Goal: Find specific page/section: Find specific page/section

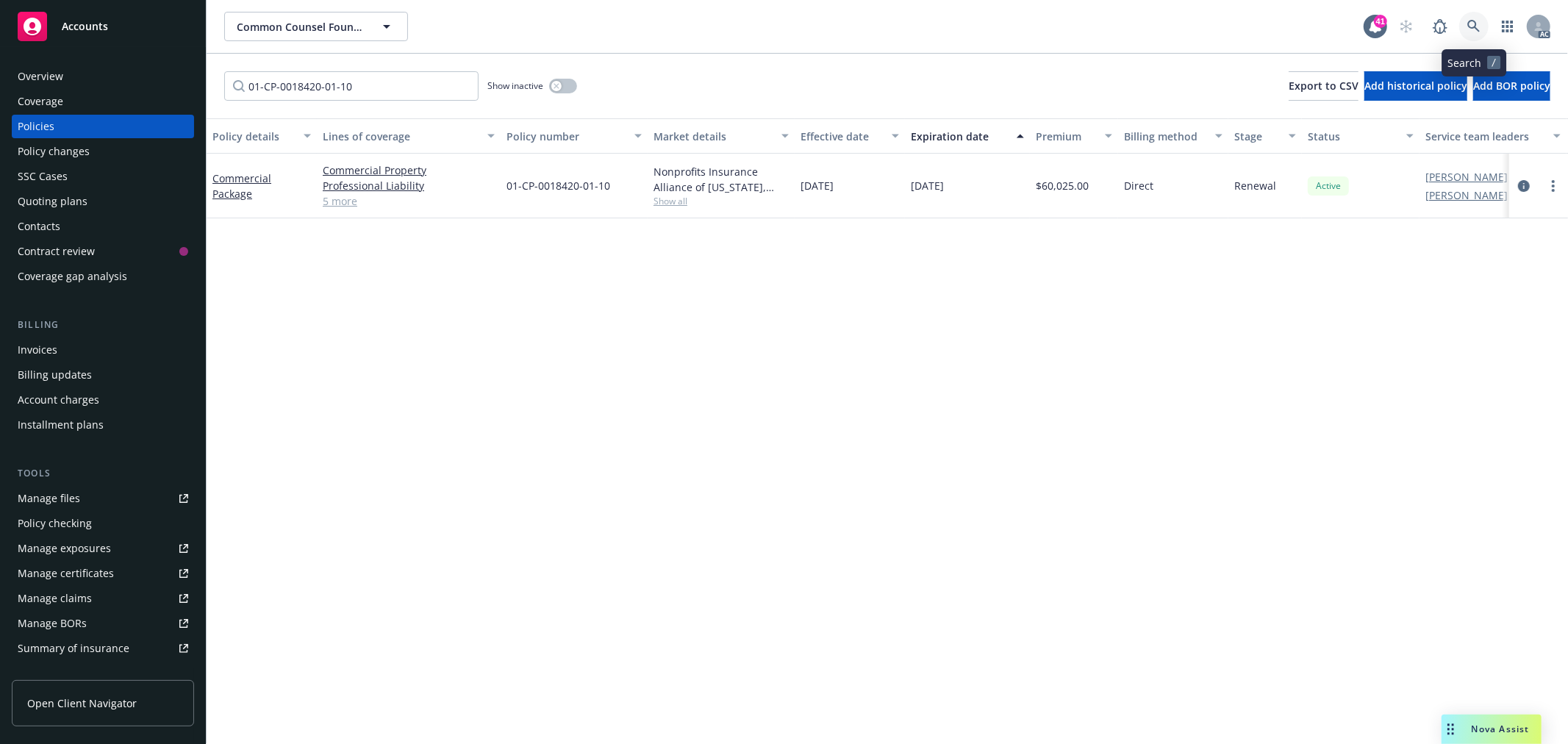
click at [1478, 30] on icon at bounding box center [1473, 25] width 12 height 12
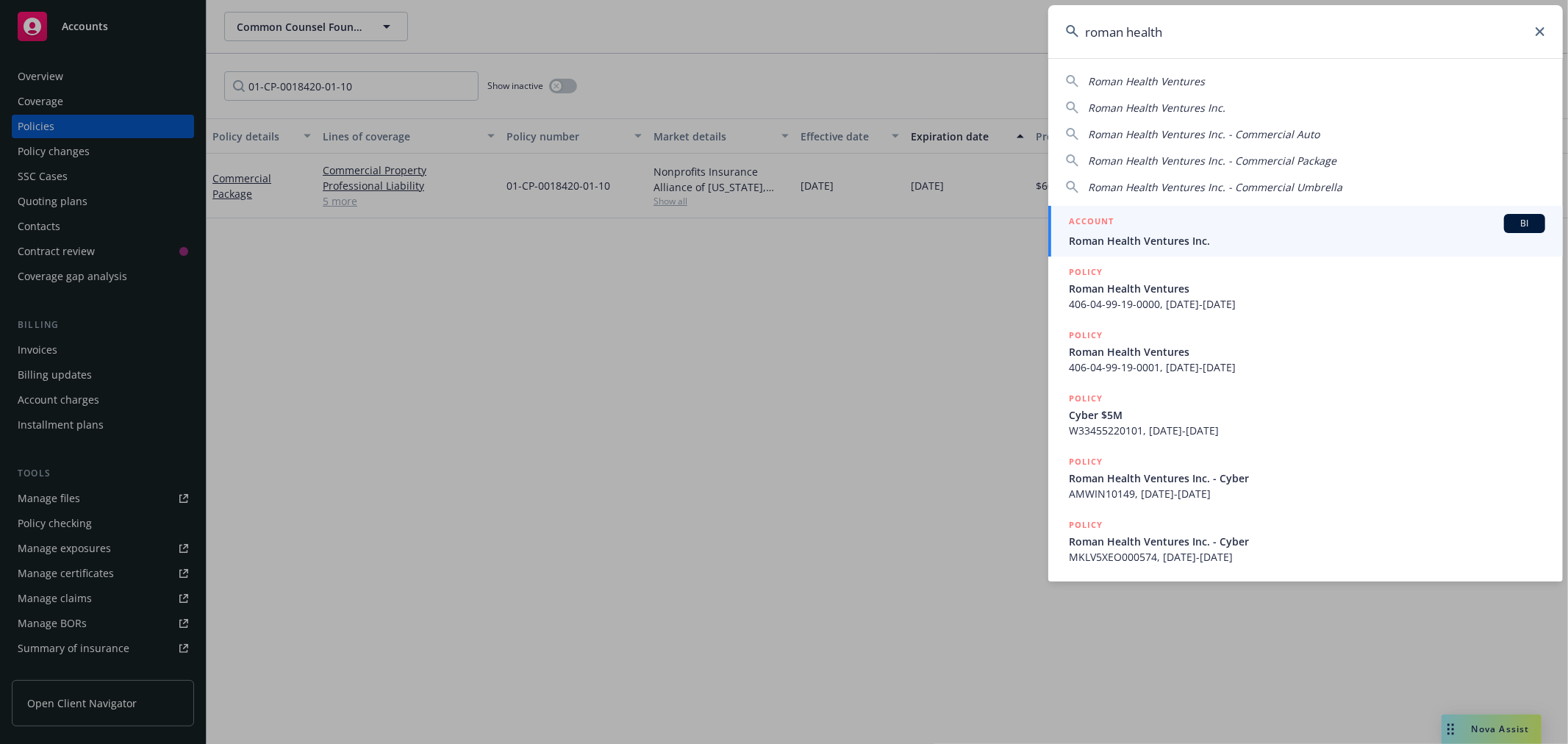
type input "roman health"
click at [1286, 218] on div "ACCOUNT BI" at bounding box center [1306, 222] width 476 height 19
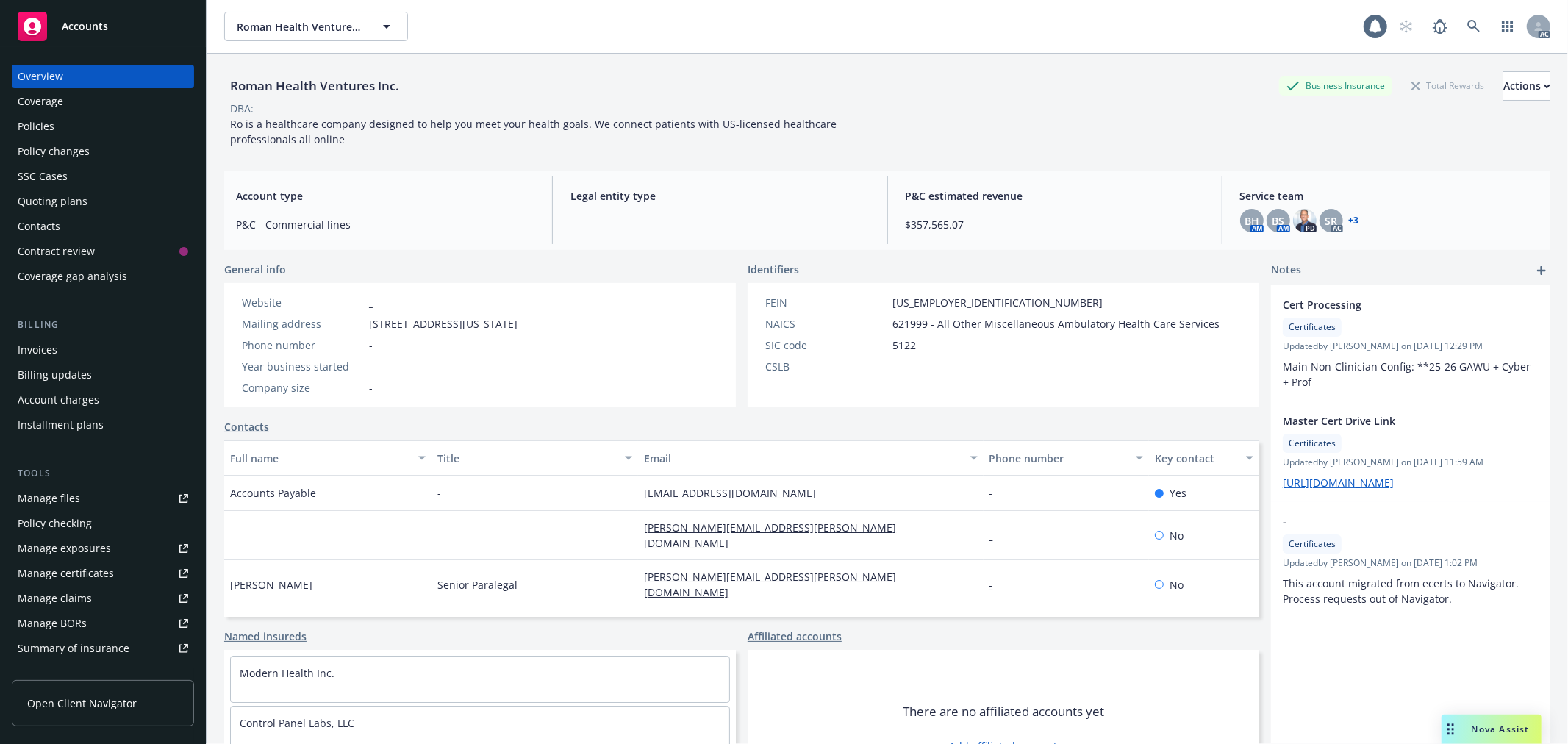
click at [24, 119] on div "Policies" at bounding box center [36, 126] width 37 height 24
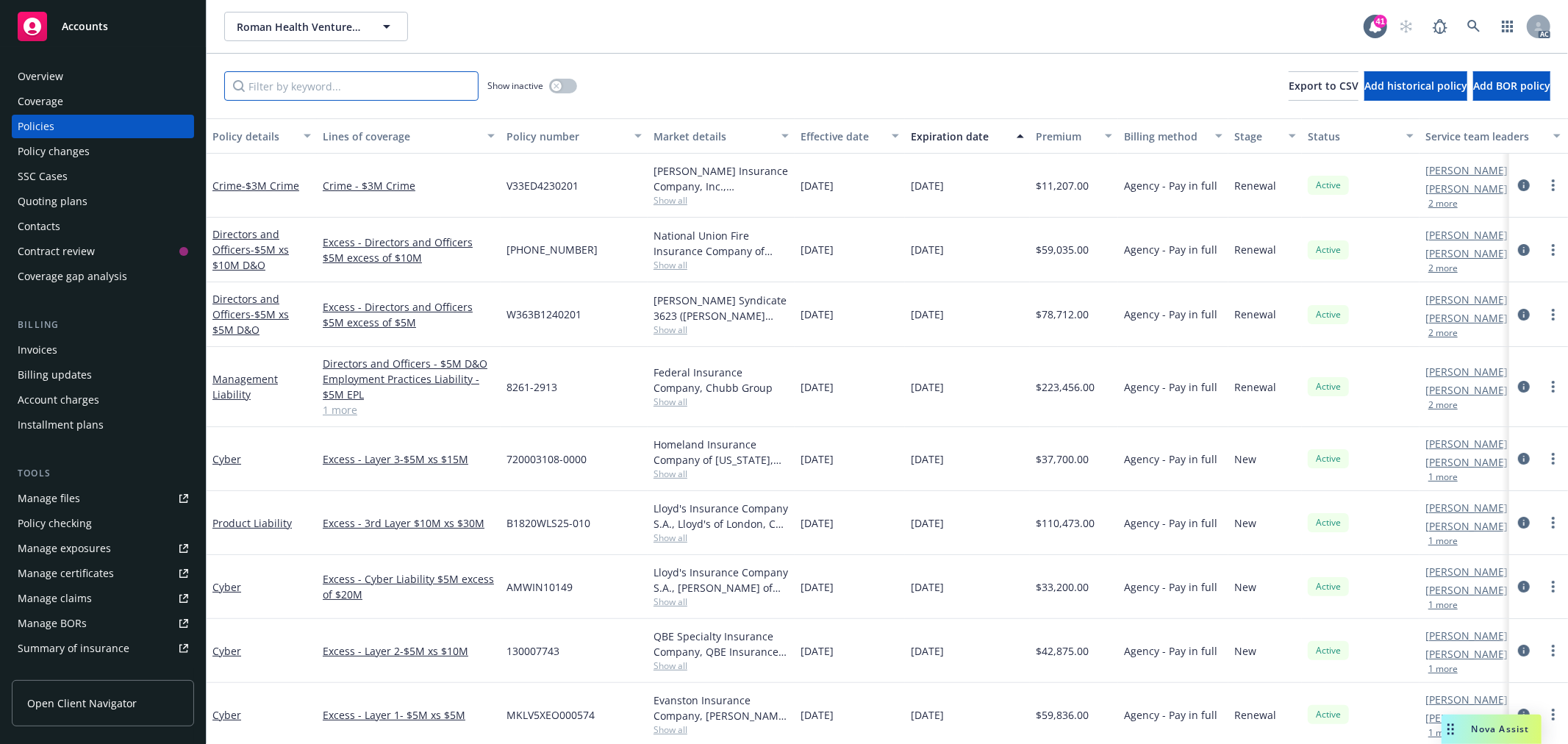
click at [321, 90] on input "Filter by keyword..." at bounding box center [351, 86] width 254 height 29
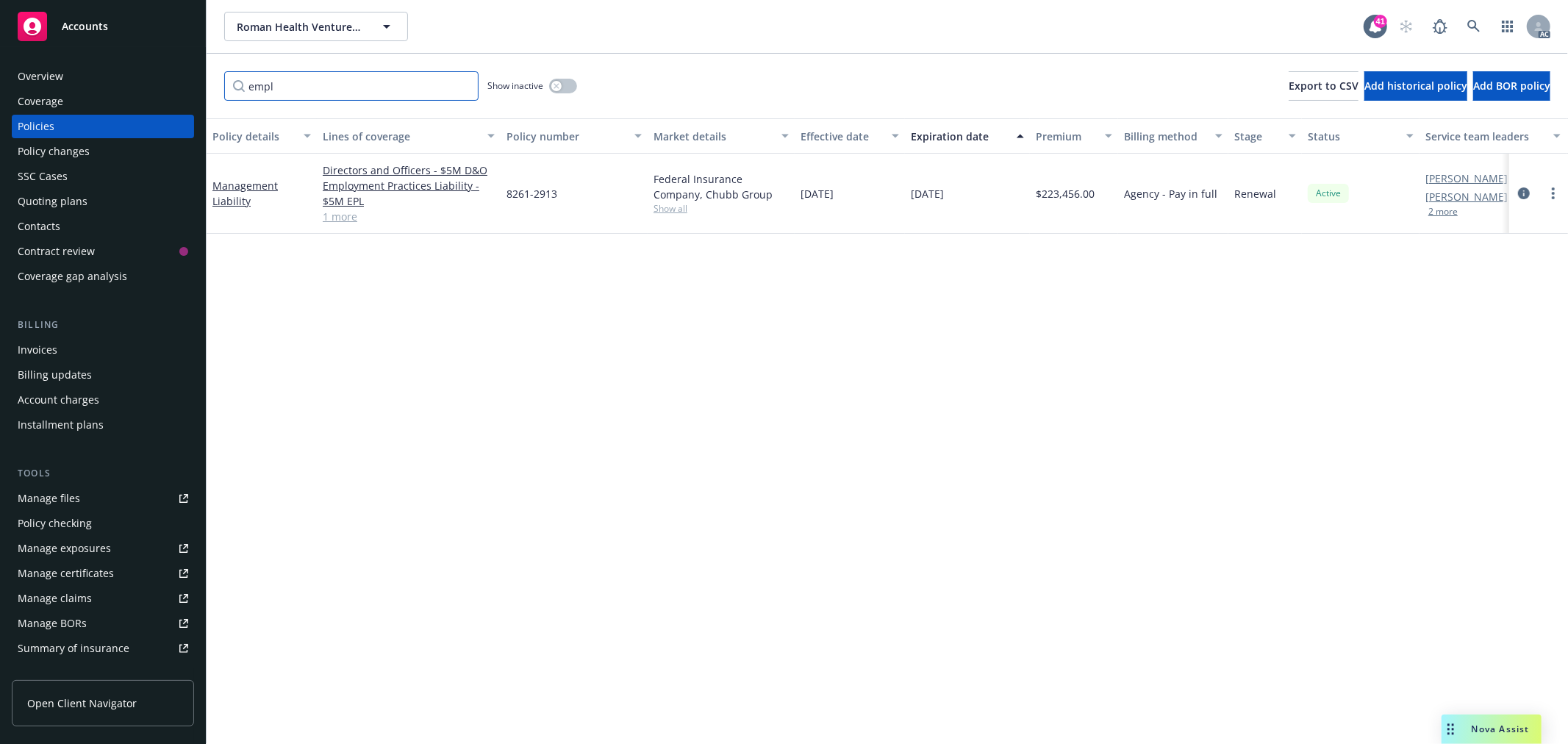
type input "empl"
drag, startPoint x: 560, startPoint y: 195, endPoint x: 505, endPoint y: 199, distance: 55.1
click at [505, 199] on div "8261-2913" at bounding box center [574, 194] width 147 height 80
copy span "8261-2913"
click at [241, 182] on link "Management Liability" at bounding box center [245, 193] width 65 height 29
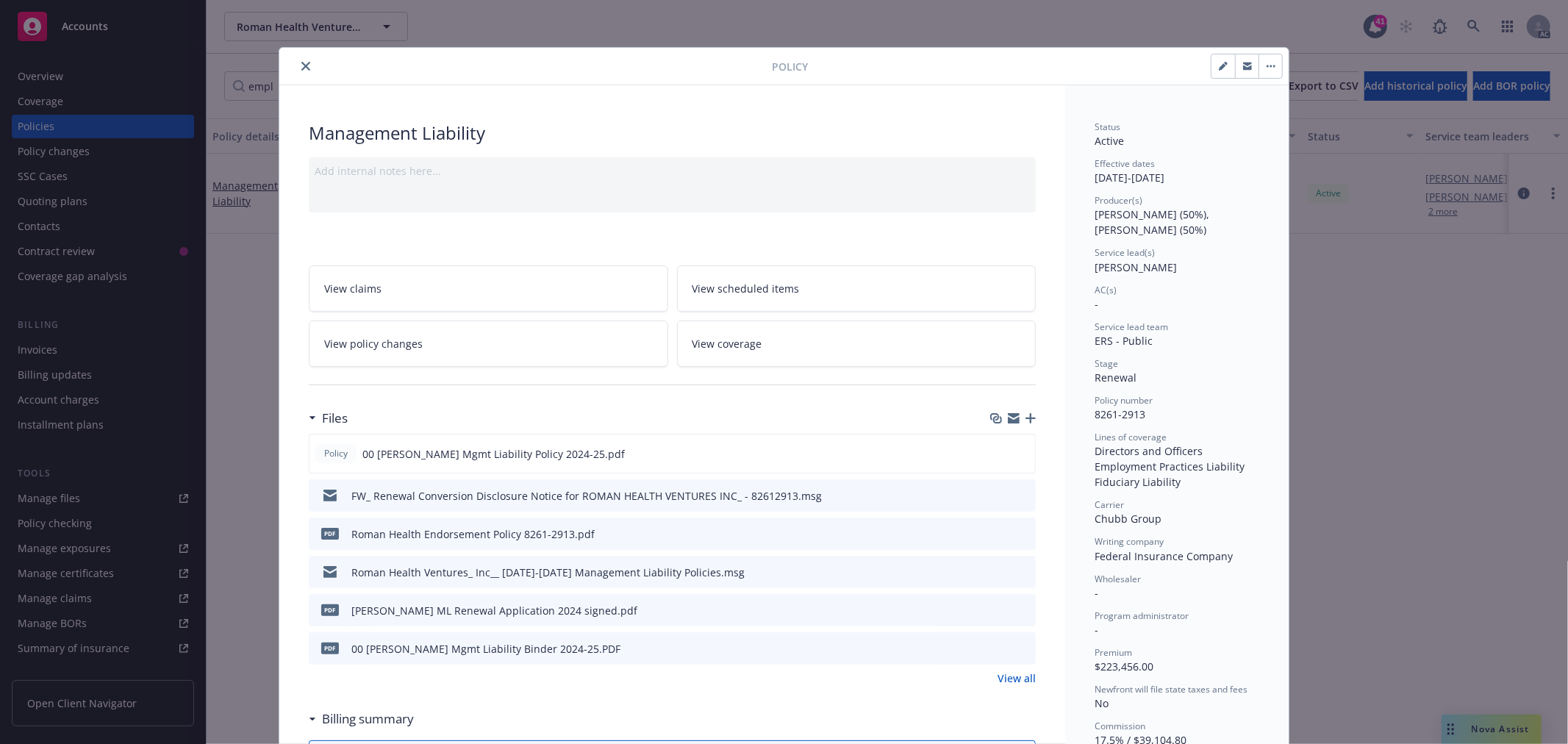
click at [303, 72] on button "close" at bounding box center [306, 66] width 18 height 18
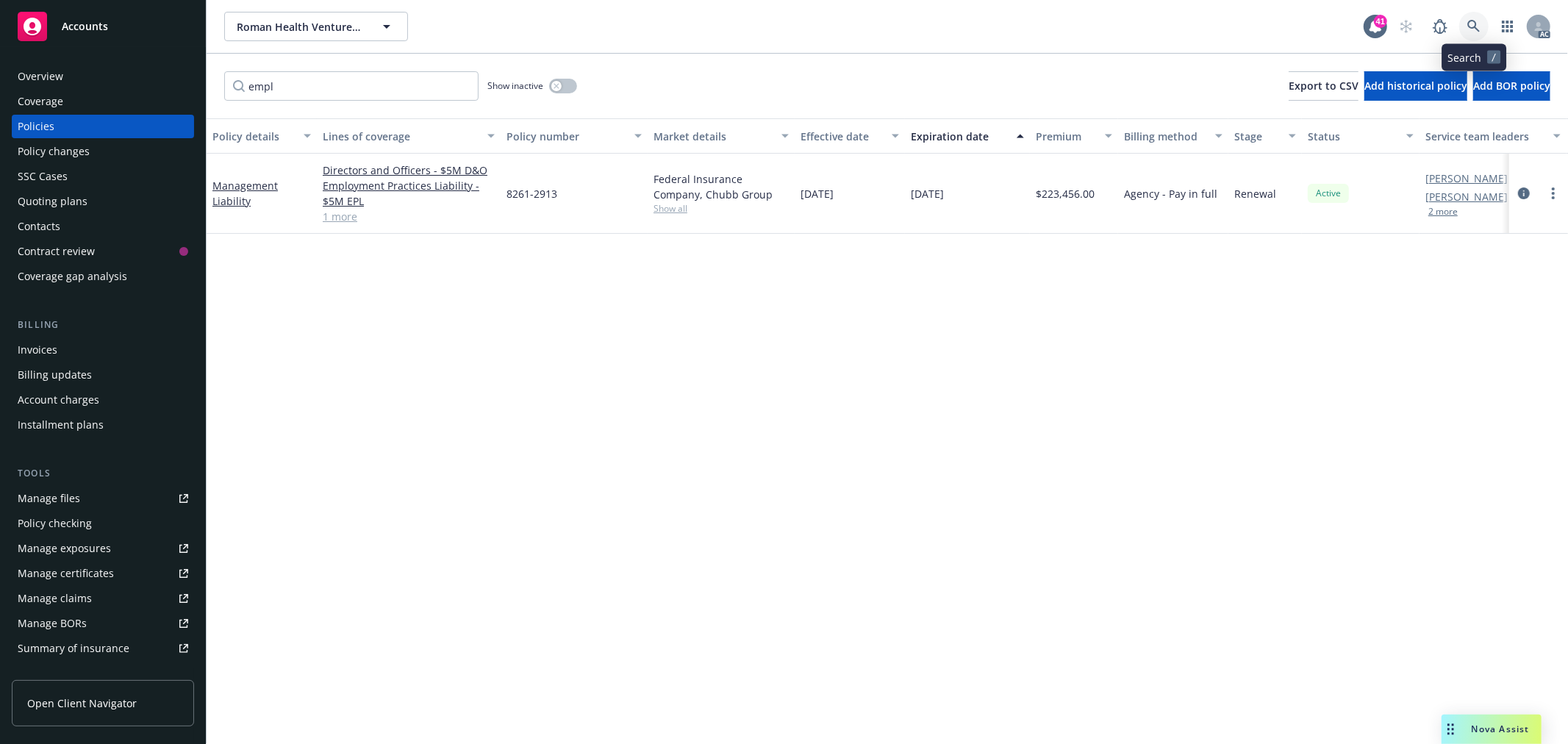
click at [1470, 24] on icon at bounding box center [1473, 26] width 13 height 13
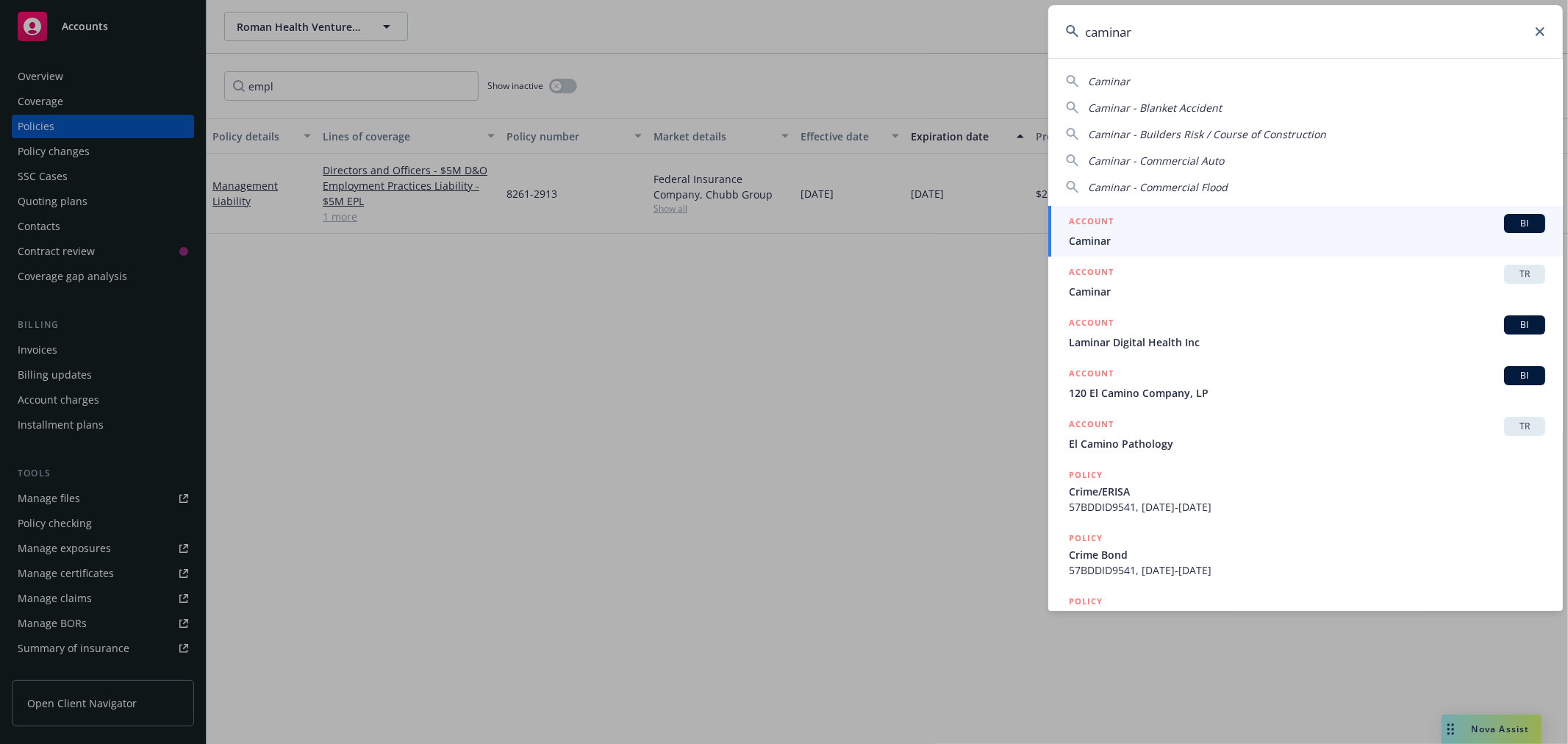
type input "caminar"
click at [1200, 231] on div "ACCOUNT BI" at bounding box center [1306, 222] width 476 height 19
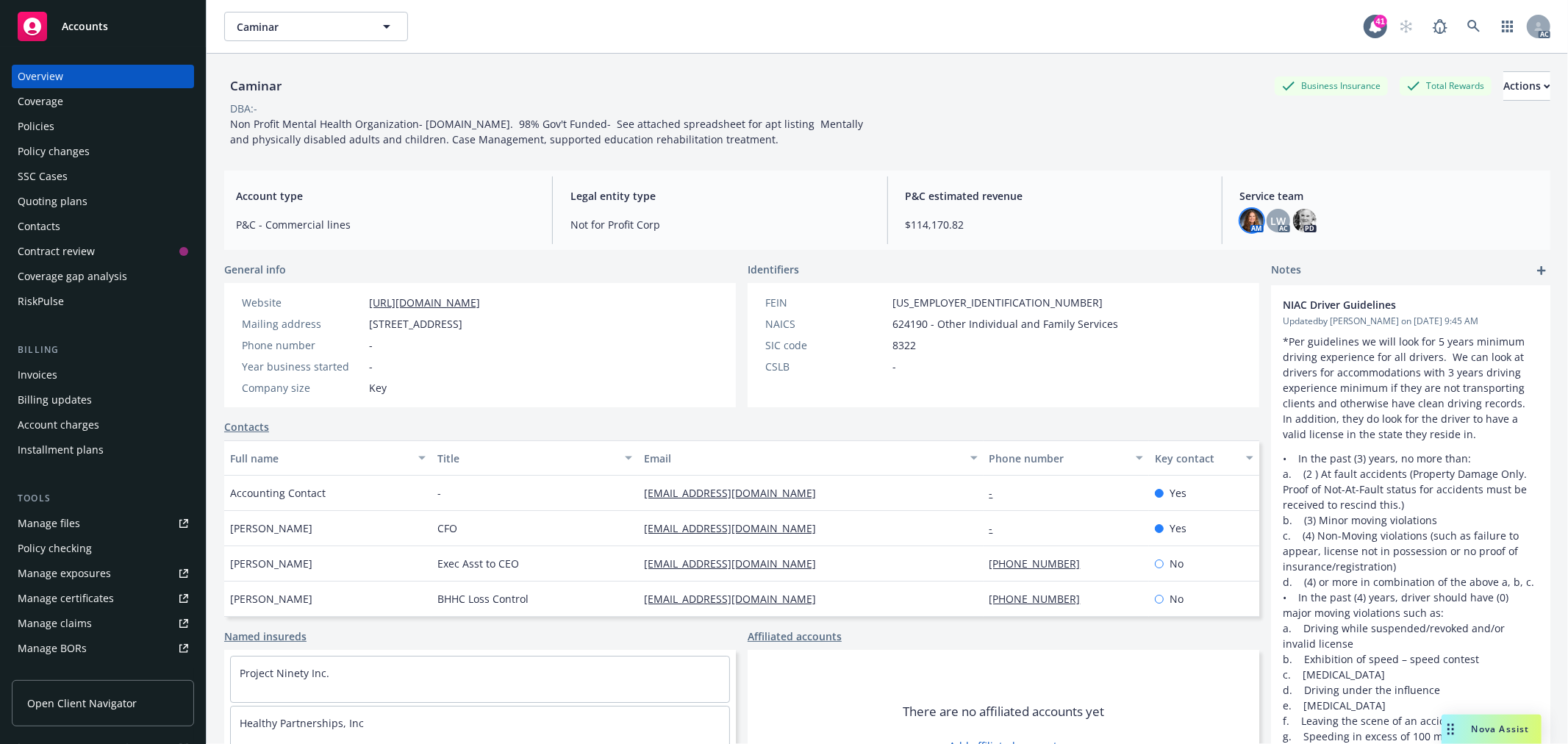
click at [1245, 224] on img at bounding box center [1252, 220] width 24 height 24
click at [59, 123] on div "Policies" at bounding box center [103, 126] width 170 height 24
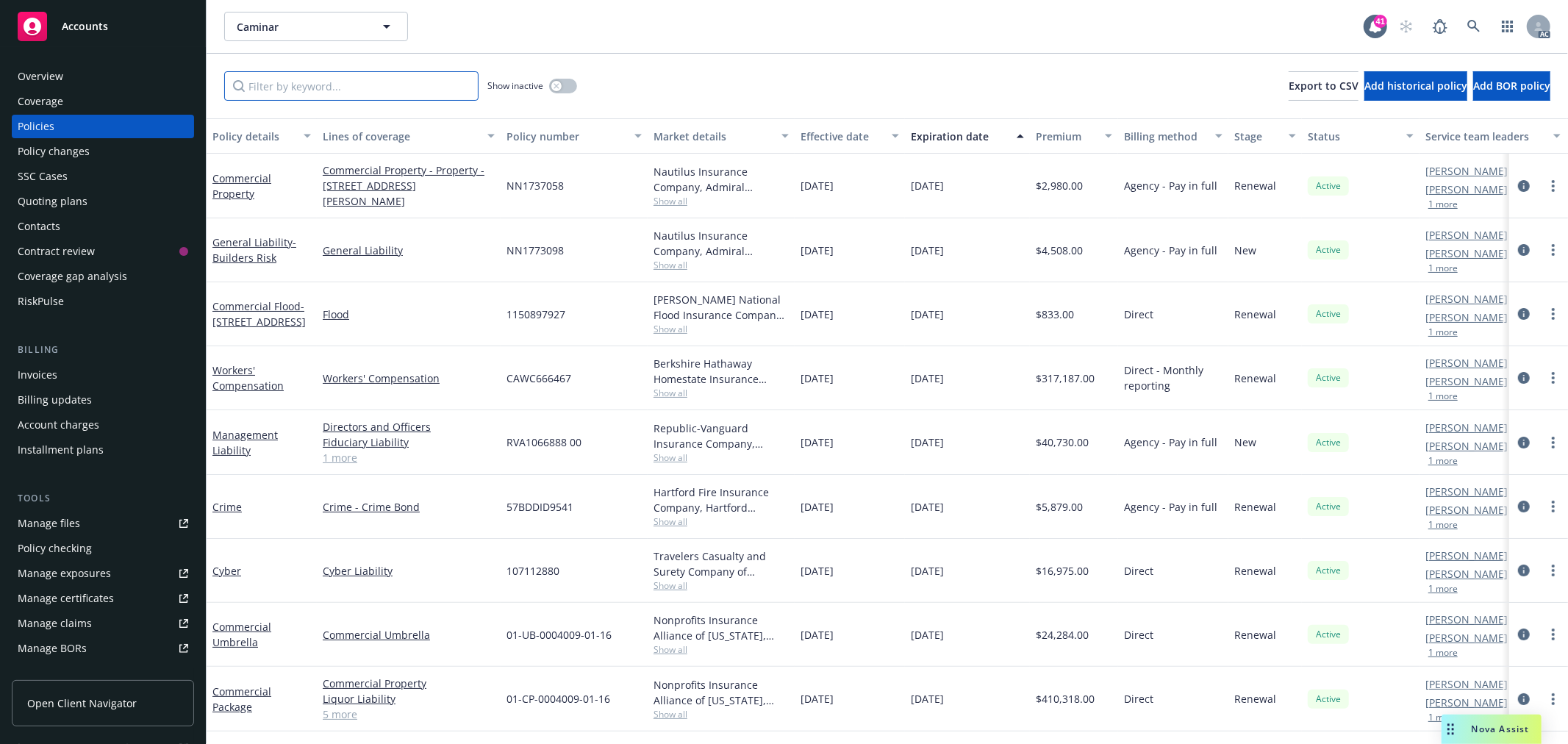
click at [429, 83] on input "Filter by keyword..." at bounding box center [351, 86] width 254 height 29
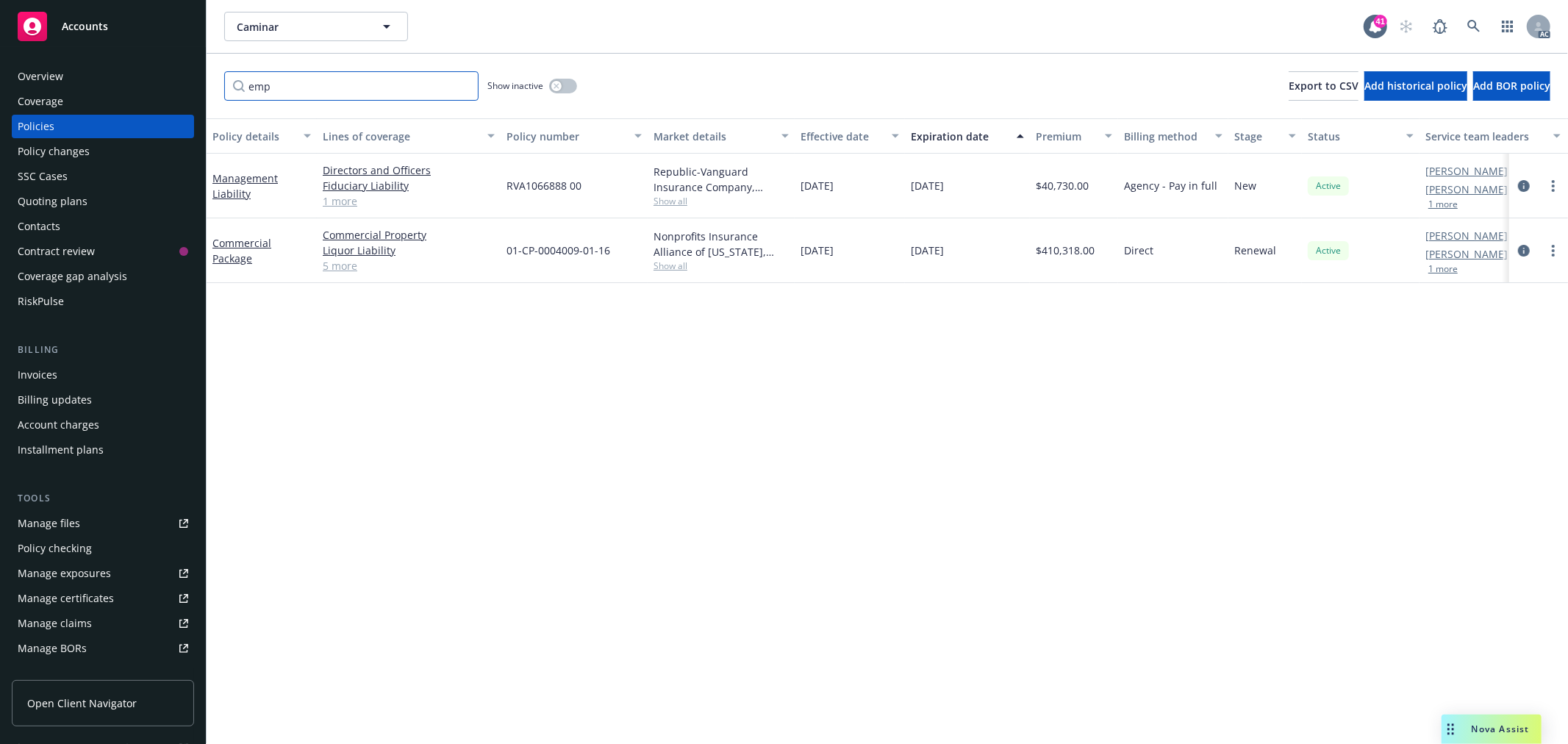
type input "emp"
click at [341, 200] on link "1 more" at bounding box center [408, 200] width 172 height 15
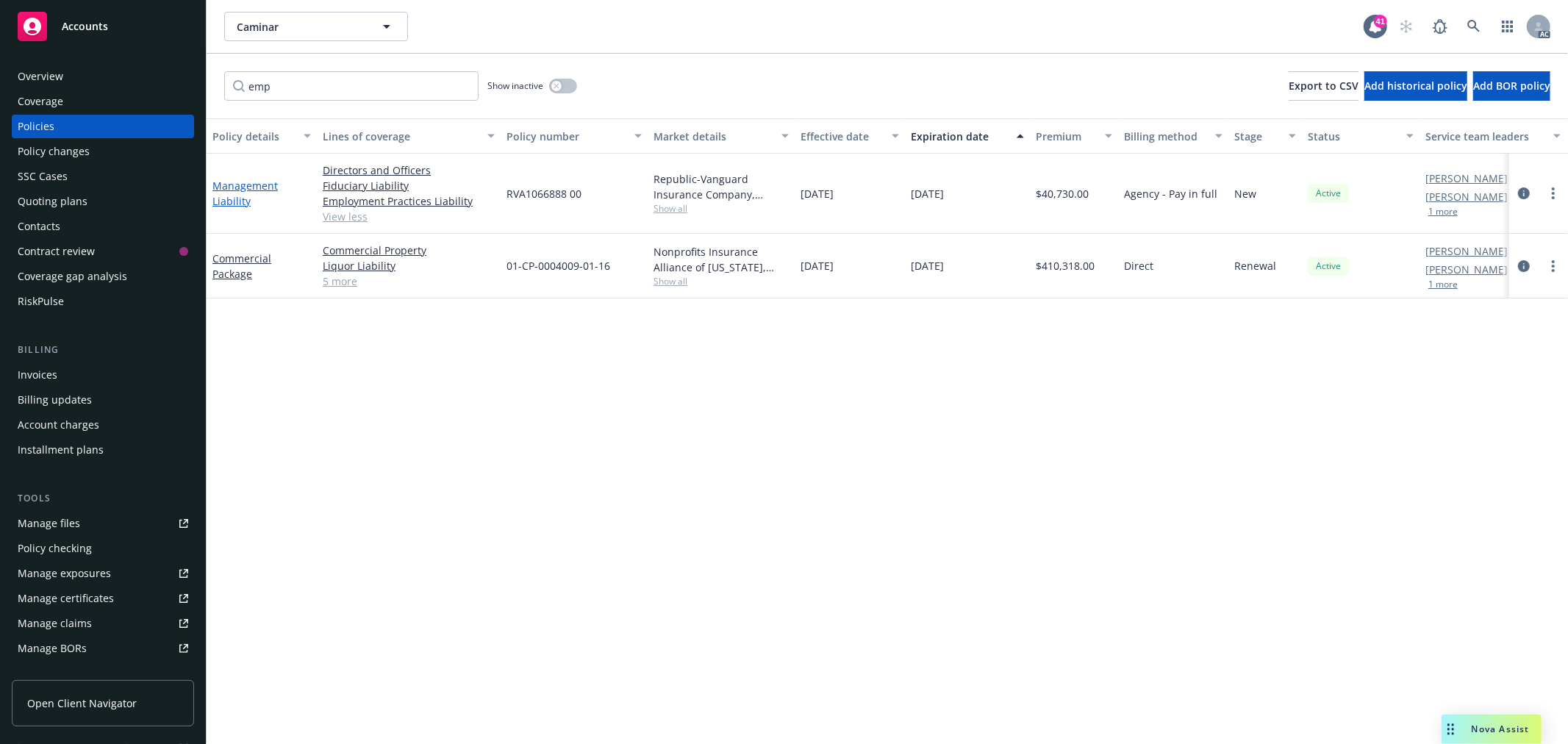
click at [237, 184] on link "Management Liability" at bounding box center [245, 193] width 65 height 29
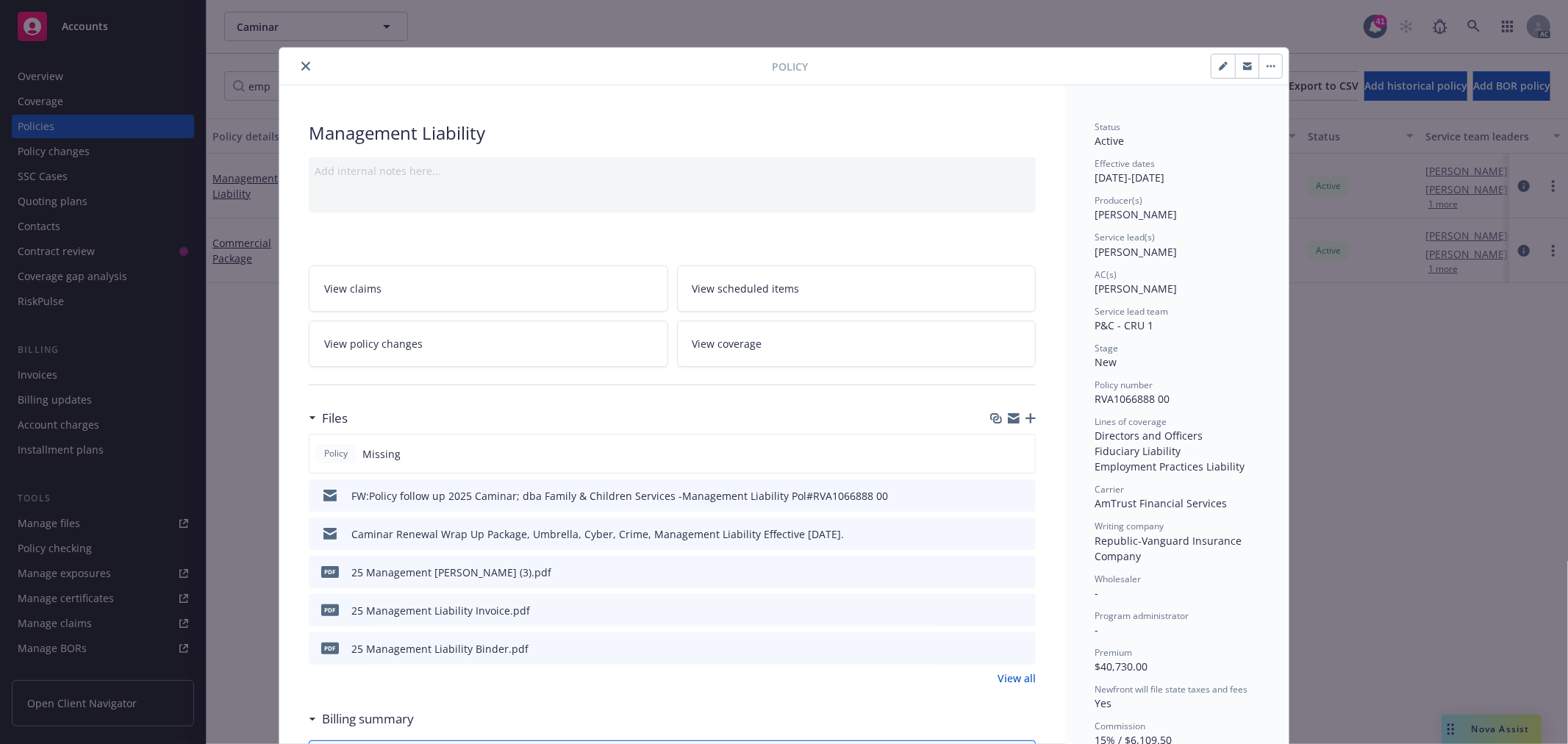
click at [304, 64] on button "close" at bounding box center [306, 66] width 18 height 18
